Goal: Find specific page/section

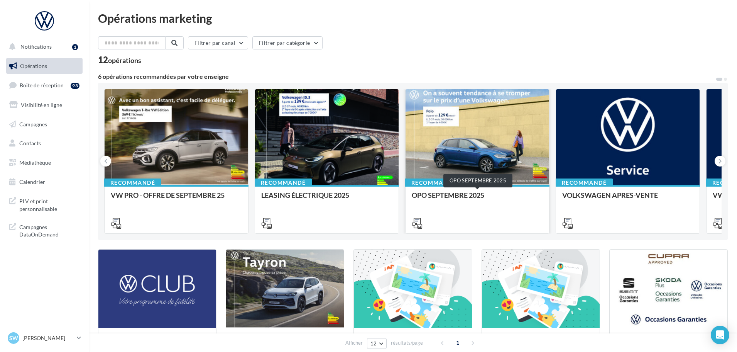
scroll to position [39, 0]
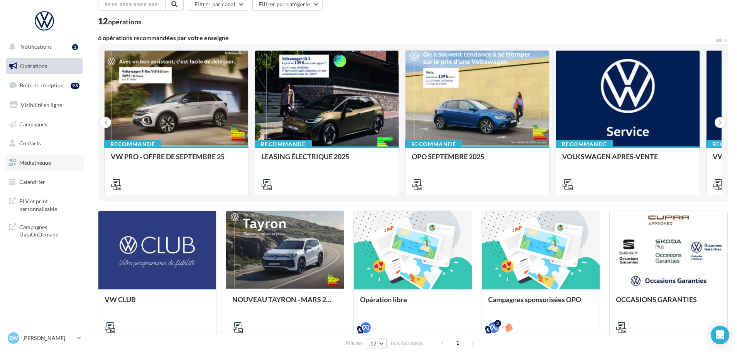
click at [41, 157] on link "Médiathèque" at bounding box center [45, 162] width 80 height 16
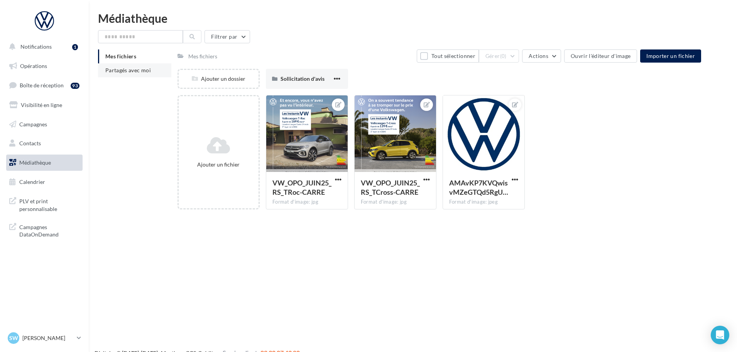
click at [147, 67] on span "Partagés avec moi" at bounding box center [128, 70] width 46 height 7
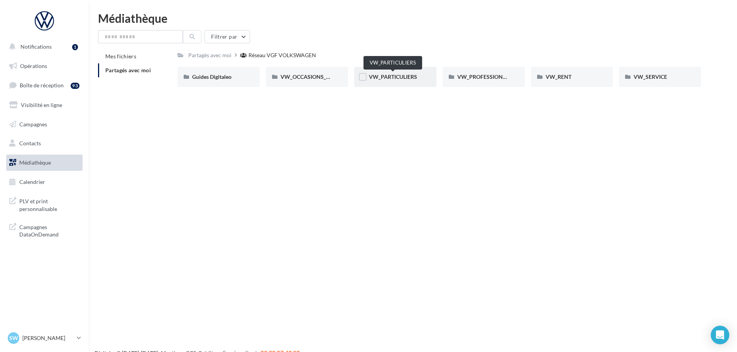
click at [371, 78] on span "VW_PARTICULIERS" at bounding box center [393, 76] width 48 height 7
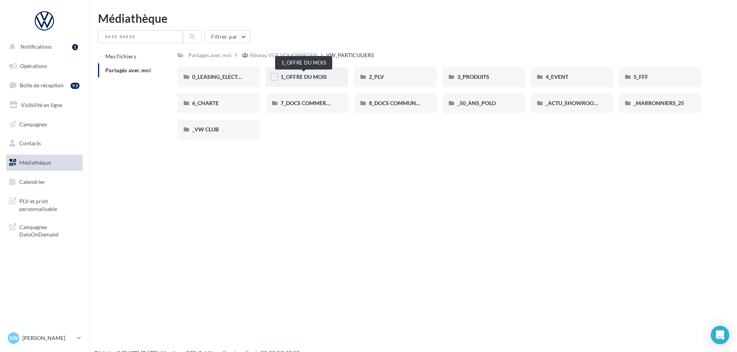
click at [325, 78] on span "1_OFFRE DU MOIS" at bounding box center [304, 76] width 46 height 7
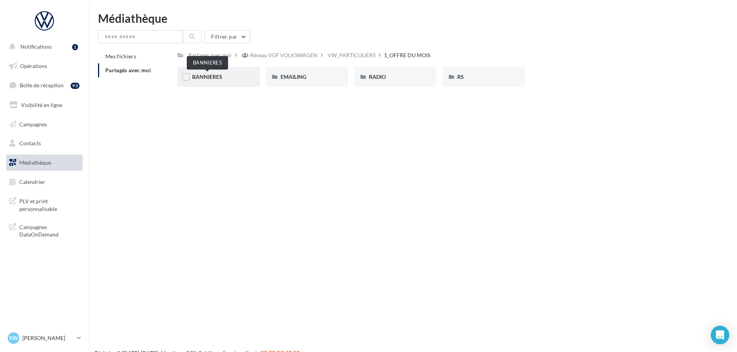
click at [197, 78] on span "BANNIERES" at bounding box center [207, 76] width 30 height 7
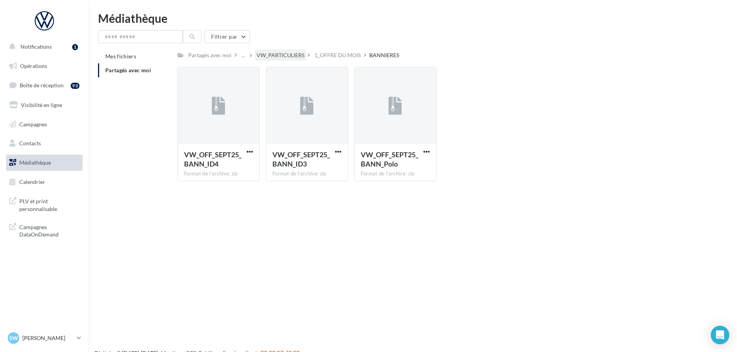
click at [283, 51] on div "VW_PARTICULIERS" at bounding box center [280, 54] width 51 height 11
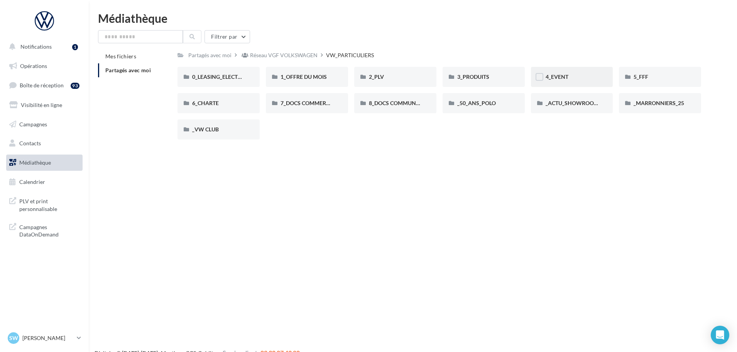
click at [579, 71] on div "4_EVENT" at bounding box center [572, 77] width 82 height 20
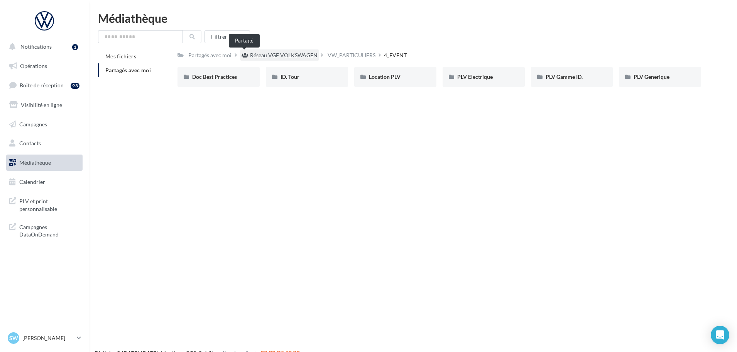
click at [245, 59] on span at bounding box center [245, 55] width 7 height 8
